Goal: Find specific page/section: Find specific page/section

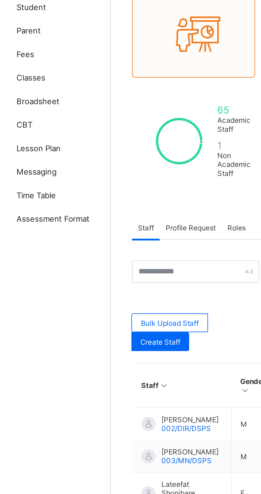
click at [37, 93] on link "Broadsheet" at bounding box center [32, 95] width 64 height 11
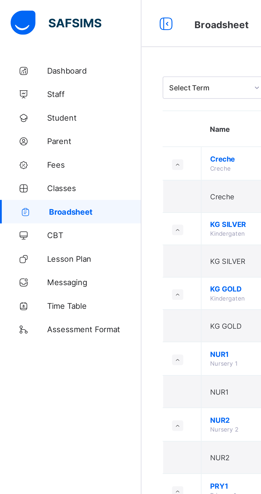
click at [32, 55] on link "Student" at bounding box center [32, 53] width 64 height 11
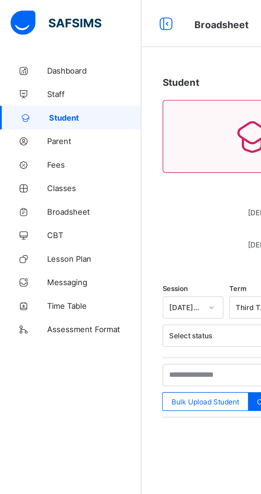
click at [31, 65] on span "Parent" at bounding box center [42, 64] width 43 height 4
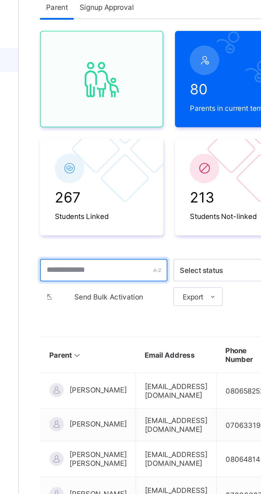
click at [105, 161] on input "text" at bounding box center [101, 159] width 57 height 10
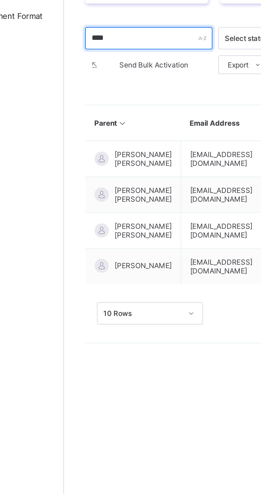
type input "*****"
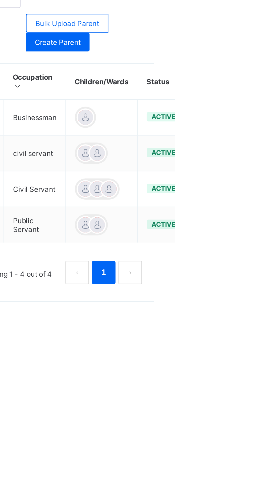
click at [229, 234] on div at bounding box center [225, 230] width 8 height 8
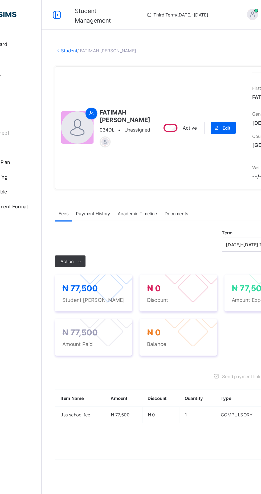
click at [110, 156] on span "Payment History" at bounding box center [101, 154] width 25 height 4
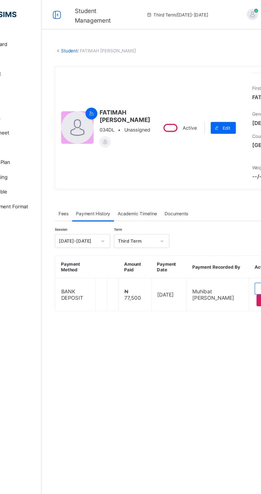
click at [83, 156] on span "Fees" at bounding box center [79, 154] width 7 height 4
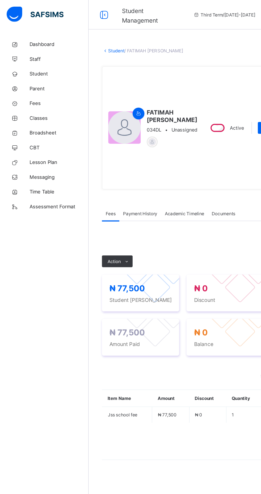
click at [36, 97] on span "Broadsheet" at bounding box center [42, 96] width 43 height 4
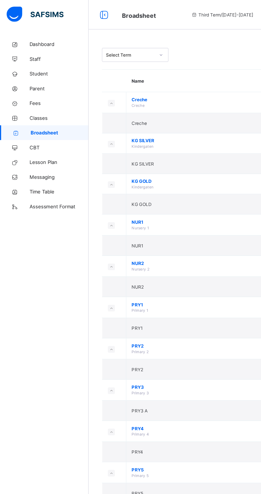
click at [32, 85] on span "Classes" at bounding box center [42, 85] width 43 height 4
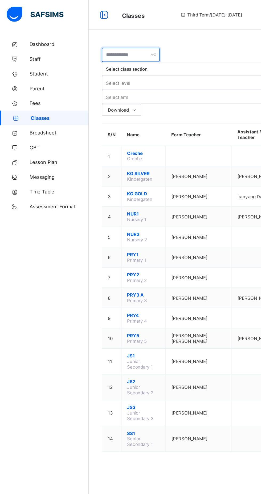
click at [109, 41] on input "text" at bounding box center [93, 40] width 41 height 10
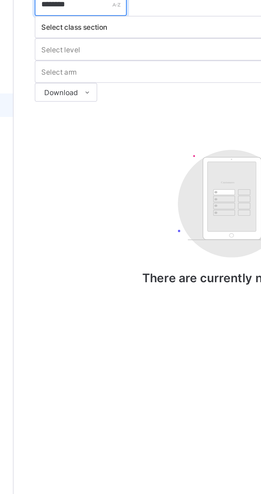
type input "********"
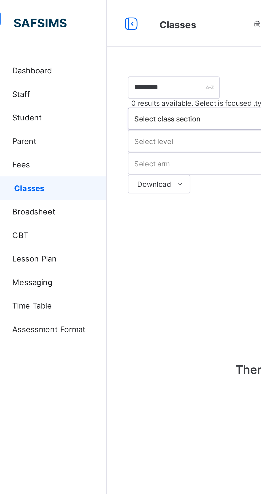
click at [36, 95] on span "Broadsheet" at bounding box center [42, 96] width 43 height 4
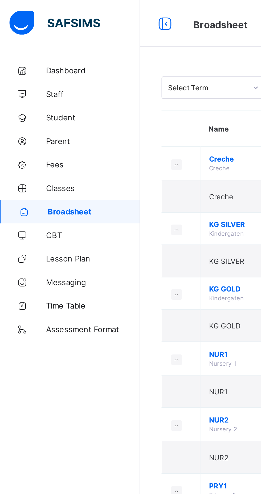
click at [42, 95] on span "Broadsheet" at bounding box center [43, 96] width 42 height 4
click at [40, 85] on span "Classes" at bounding box center [42, 85] width 43 height 4
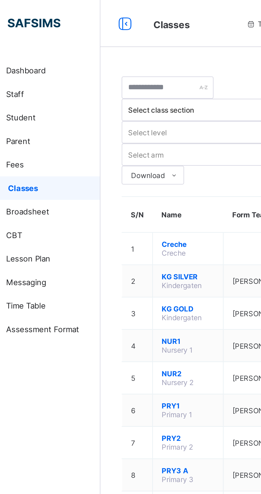
click at [26, 66] on link "Parent" at bounding box center [32, 63] width 64 height 11
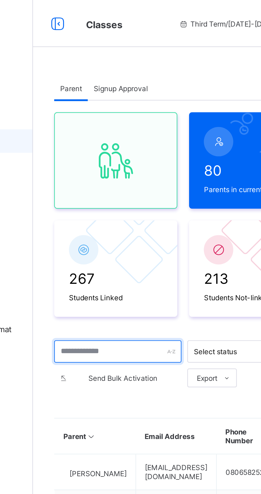
click at [85, 160] on input "text" at bounding box center [101, 159] width 57 height 10
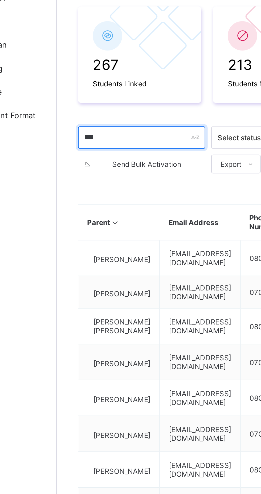
type input "****"
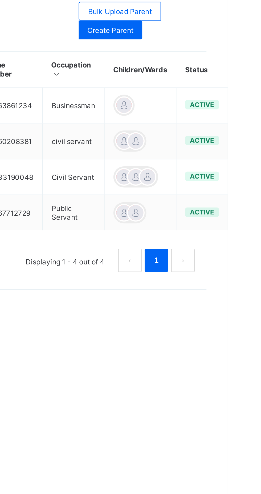
click at [223, 234] on div at bounding box center [219, 230] width 8 height 8
